Goal: Use online tool/utility: Utilize a website feature to perform a specific function

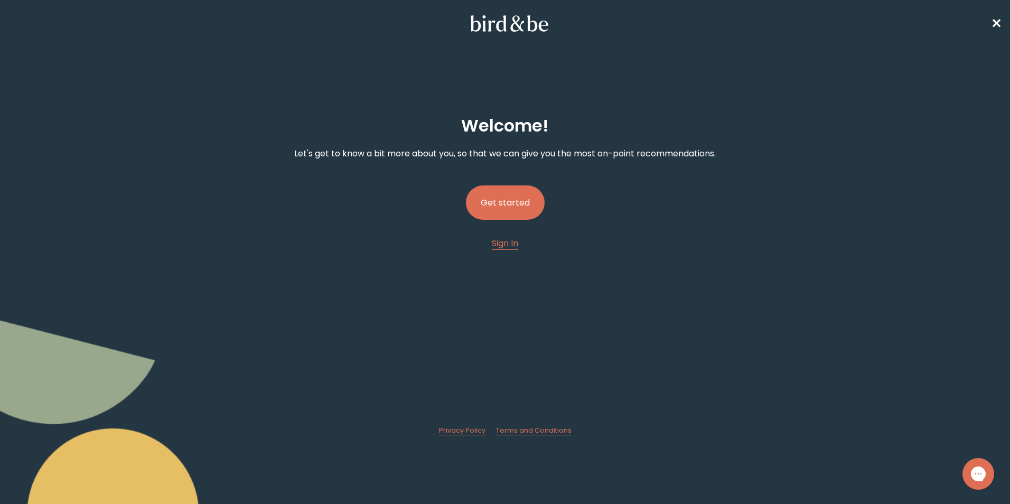
click at [518, 195] on button "Get started" at bounding box center [505, 202] width 79 height 34
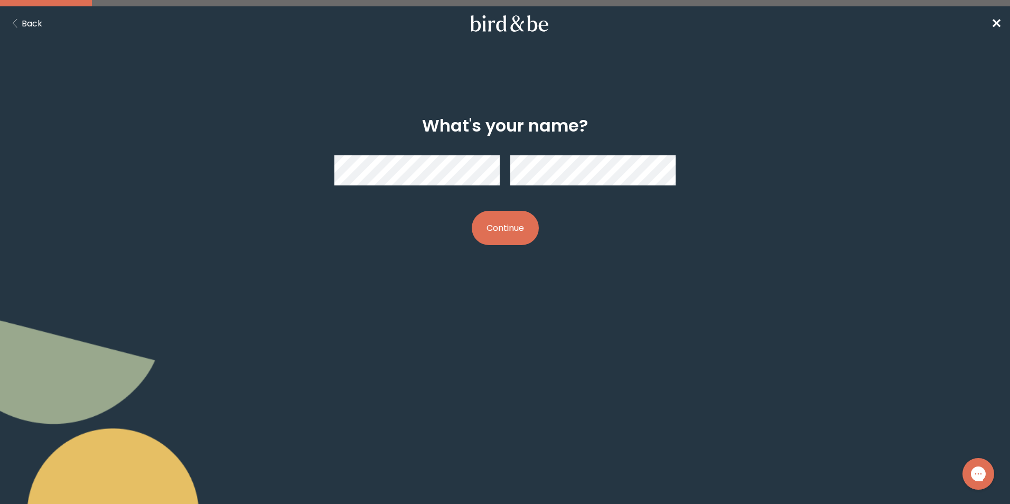
click at [472, 211] on button "Continue" at bounding box center [505, 228] width 67 height 34
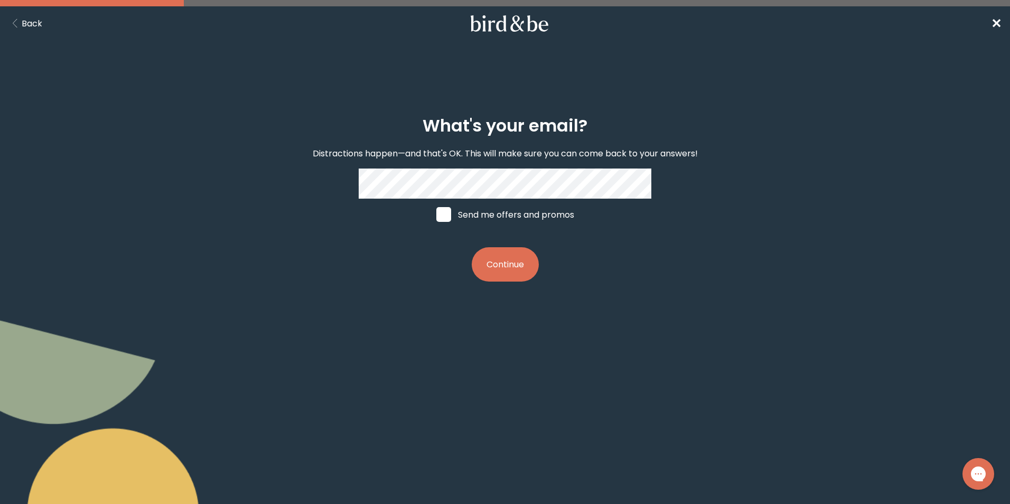
click at [469, 200] on label "Send me offers and promos" at bounding box center [505, 215] width 158 height 32
click at [436, 214] on input "Send me offers and promos" at bounding box center [436, 214] width 1 height 1
checkbox input "true"
click at [506, 270] on button "Continue" at bounding box center [505, 264] width 67 height 34
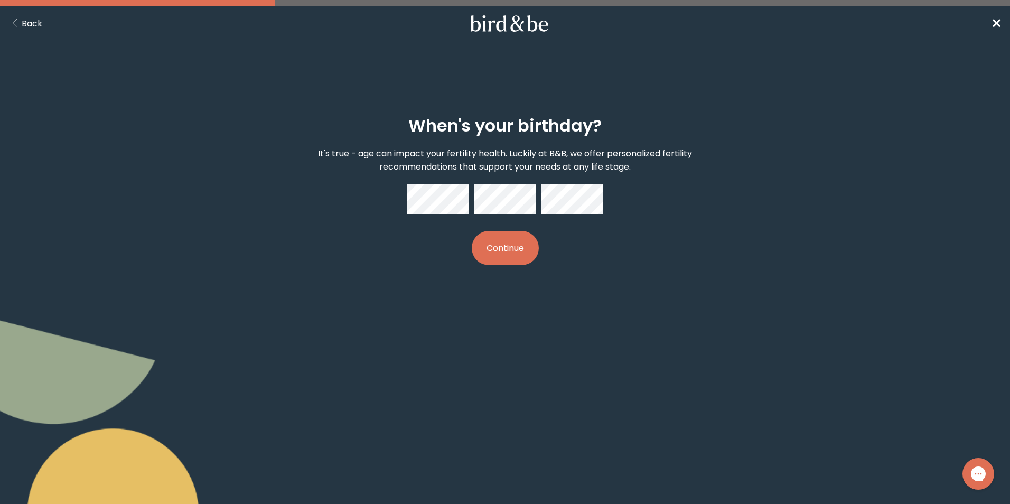
click at [520, 258] on button "Continue" at bounding box center [505, 248] width 67 height 34
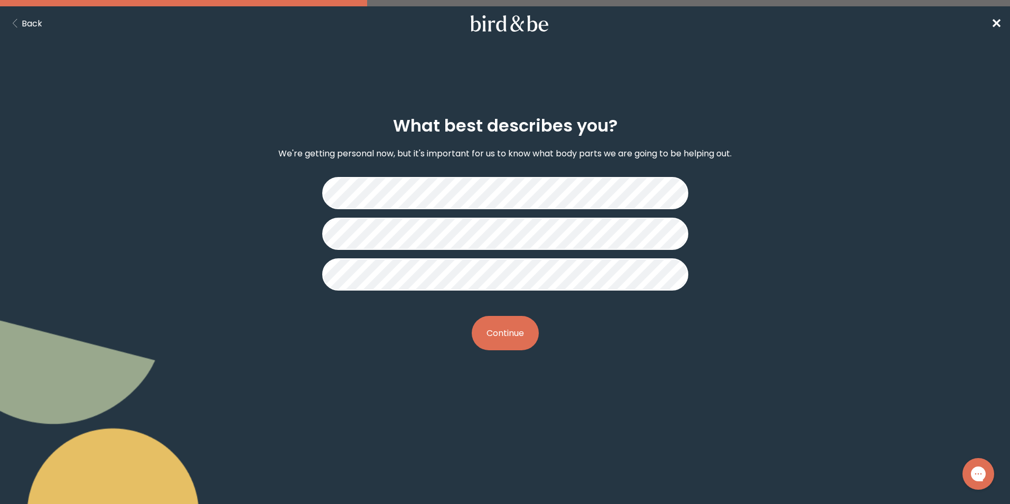
click at [513, 335] on button "Continue" at bounding box center [505, 333] width 67 height 34
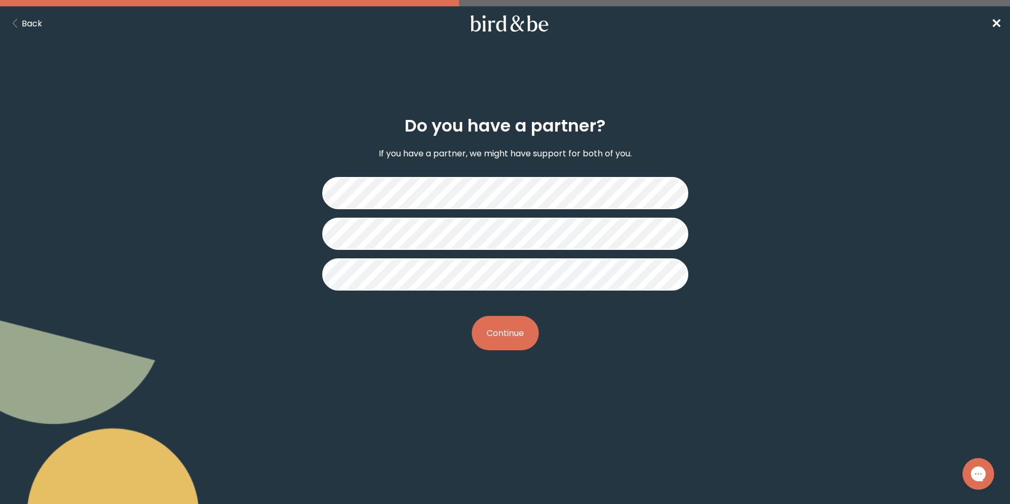
click at [523, 327] on button "Continue" at bounding box center [505, 333] width 67 height 34
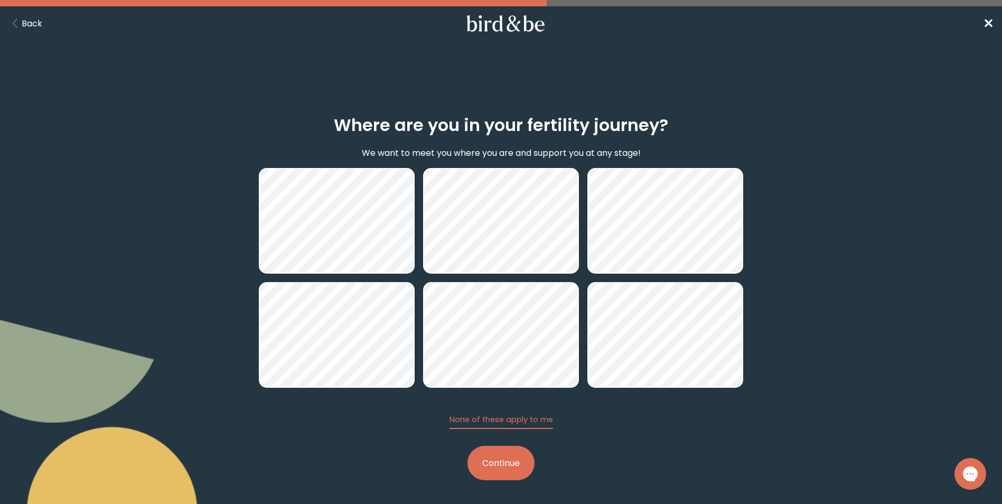
click at [499, 455] on button "Continue" at bounding box center [500, 463] width 67 height 34
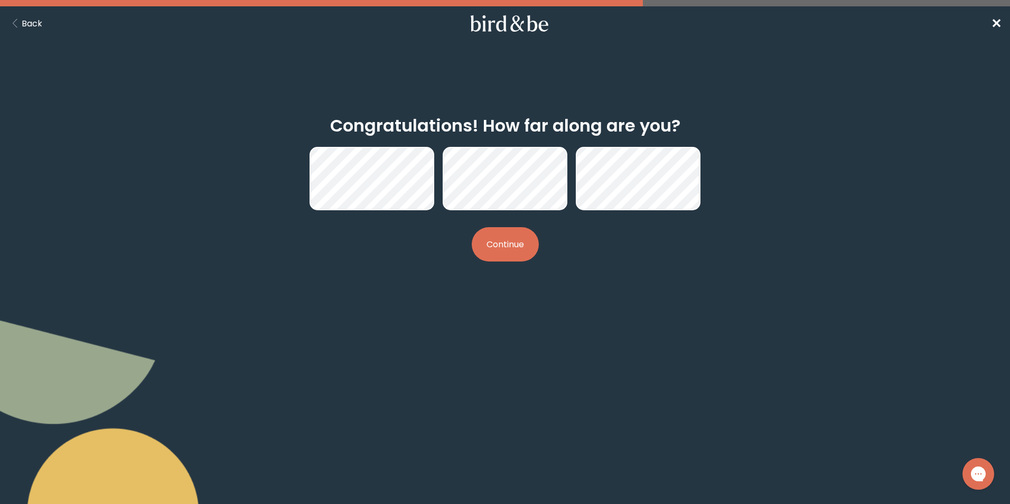
click at [524, 241] on button "Continue" at bounding box center [505, 244] width 67 height 34
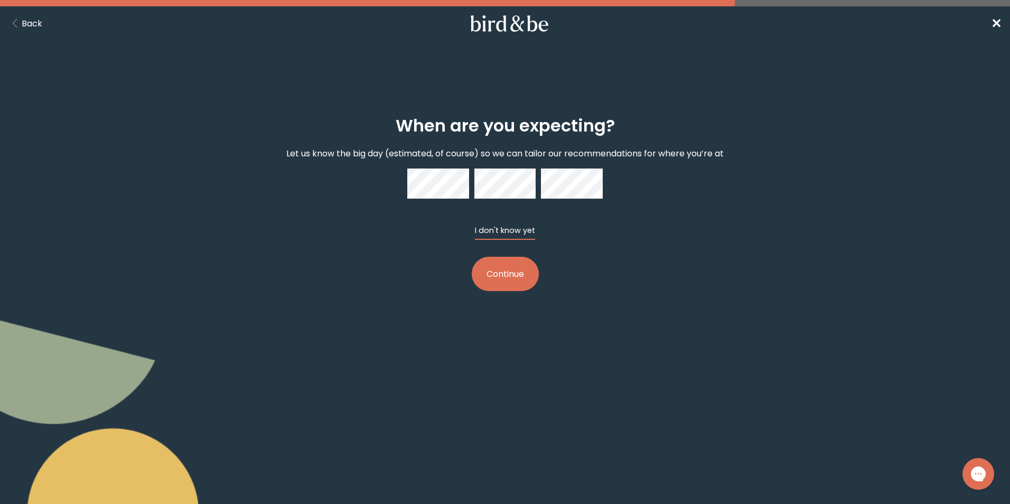
click at [496, 233] on button "I don't know yet" at bounding box center [505, 232] width 60 height 15
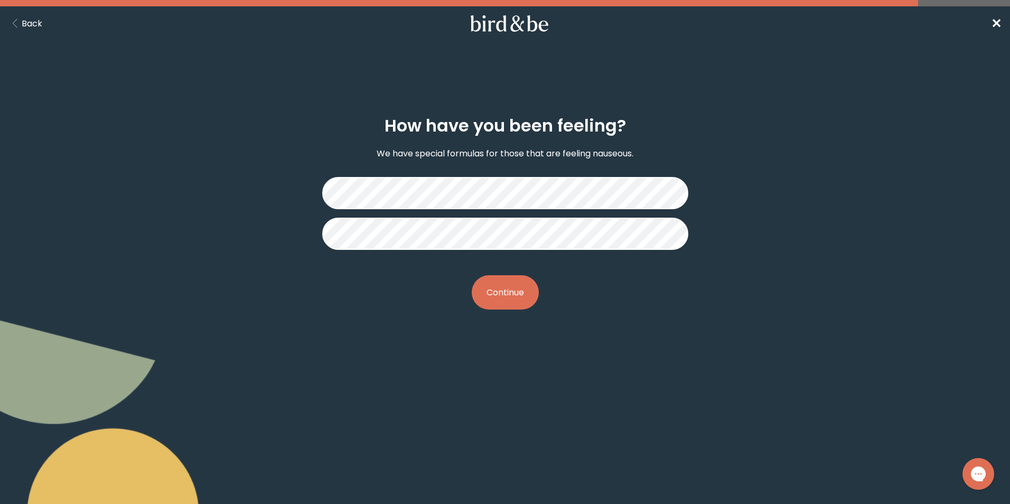
click at [488, 301] on button "Continue" at bounding box center [505, 292] width 67 height 34
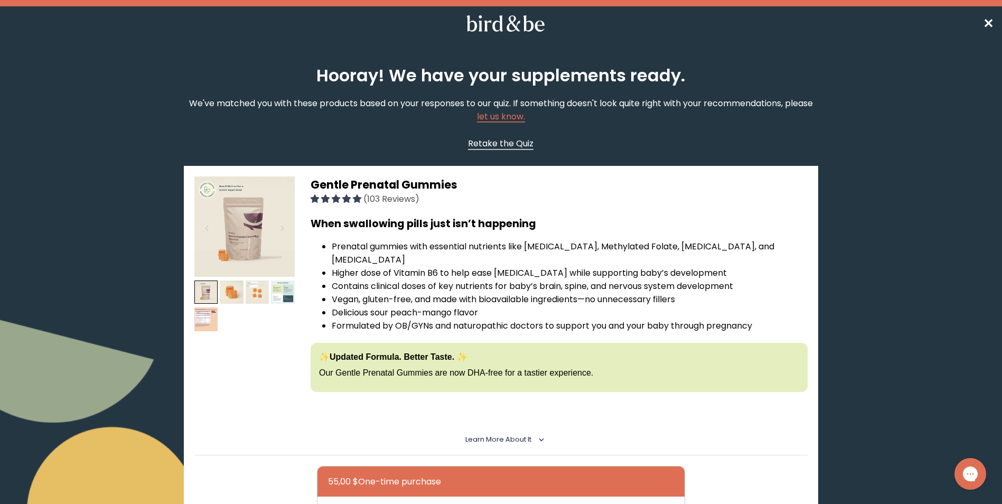
click at [480, 145] on span "Retake the Quiz" at bounding box center [501, 143] width 66 height 12
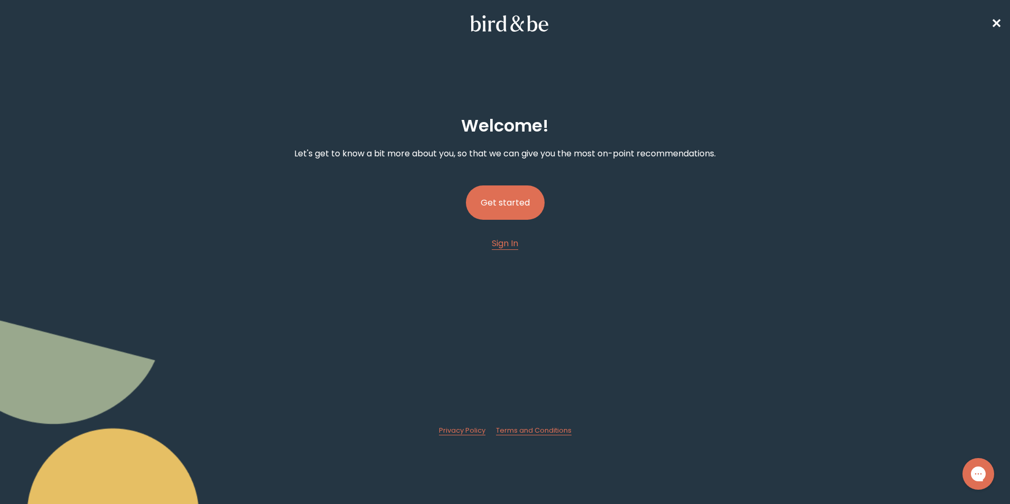
click at [493, 199] on button "Get started" at bounding box center [505, 202] width 79 height 34
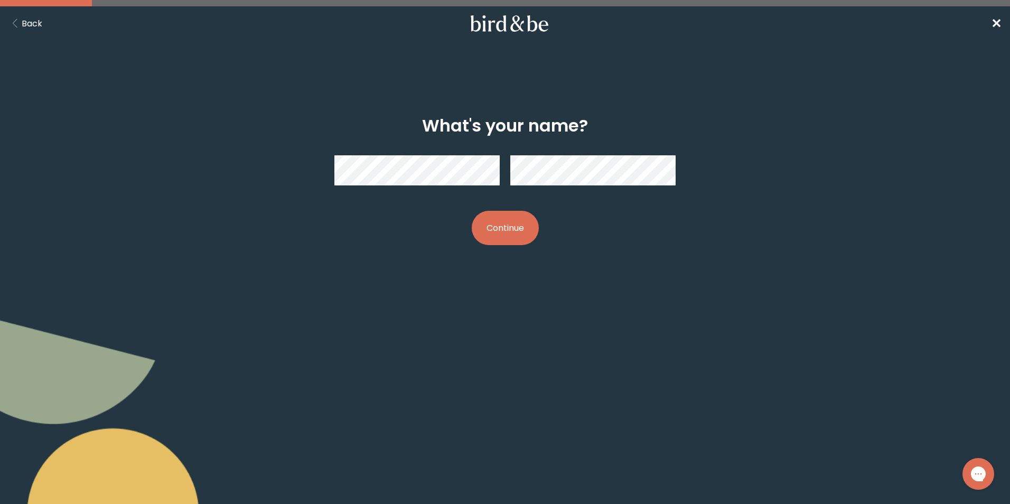
click at [1004, 16] on nav "Back ✕" at bounding box center [505, 23] width 1010 height 34
click at [988, 24] on nav "Back ✕" at bounding box center [505, 23] width 1010 height 34
click at [991, 21] on span "✕" at bounding box center [996, 23] width 11 height 17
